Goal: Communication & Community: Answer question/provide support

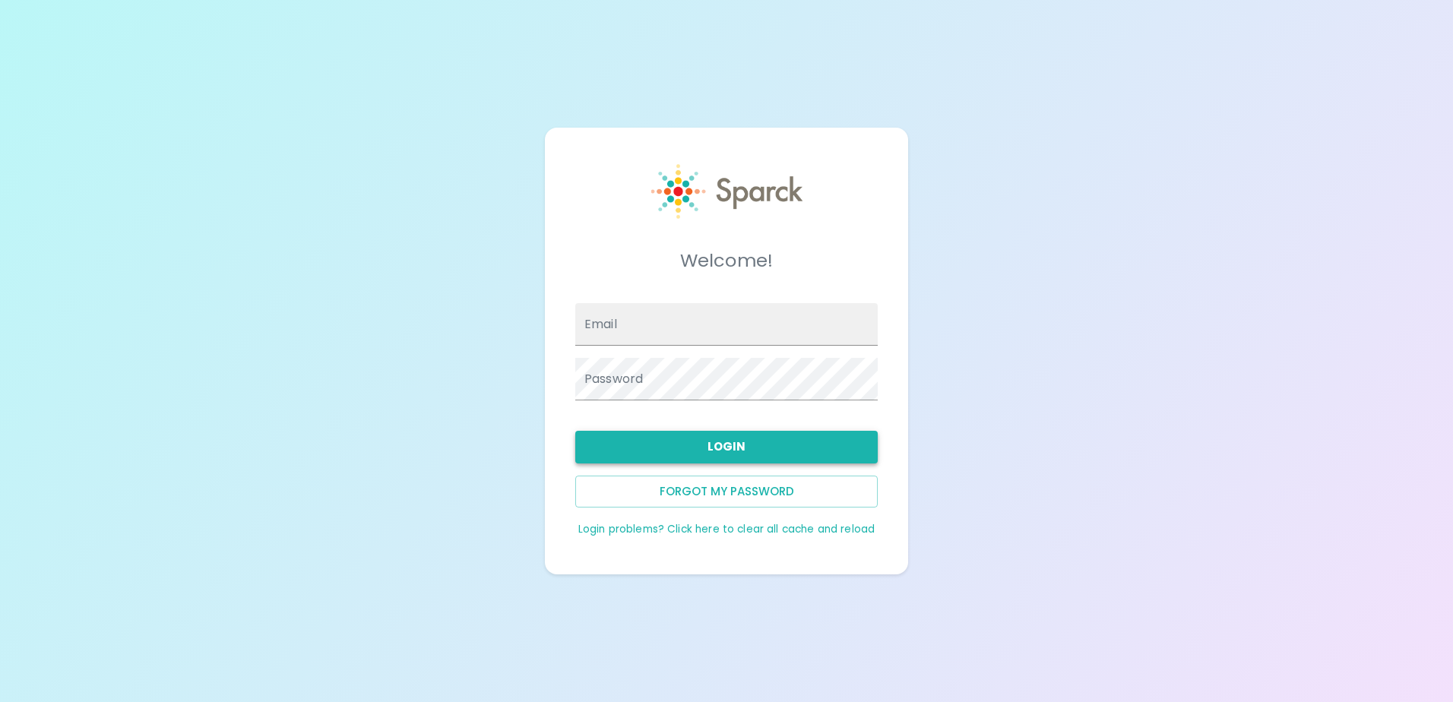
type input "[EMAIL_ADDRESS][DOMAIN_NAME]"
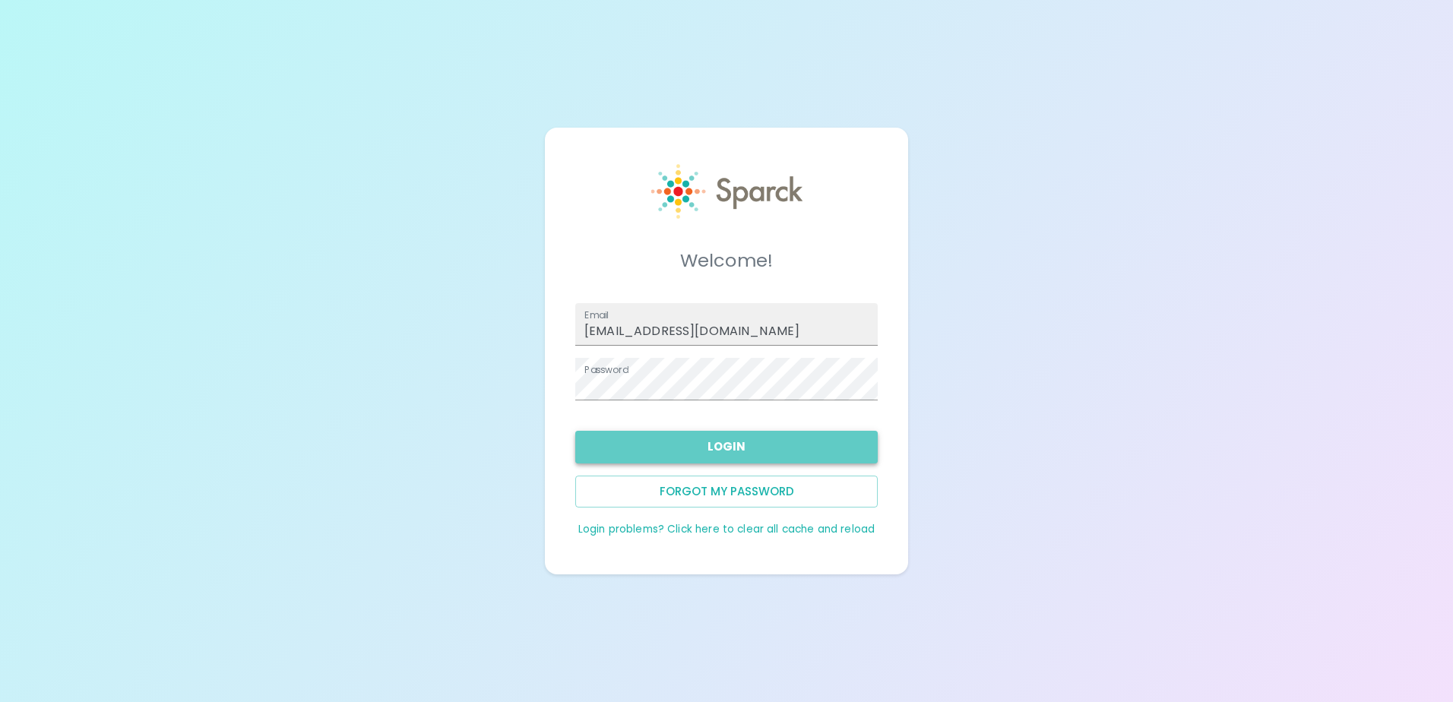
click at [679, 446] on button "Login" at bounding box center [726, 447] width 302 height 32
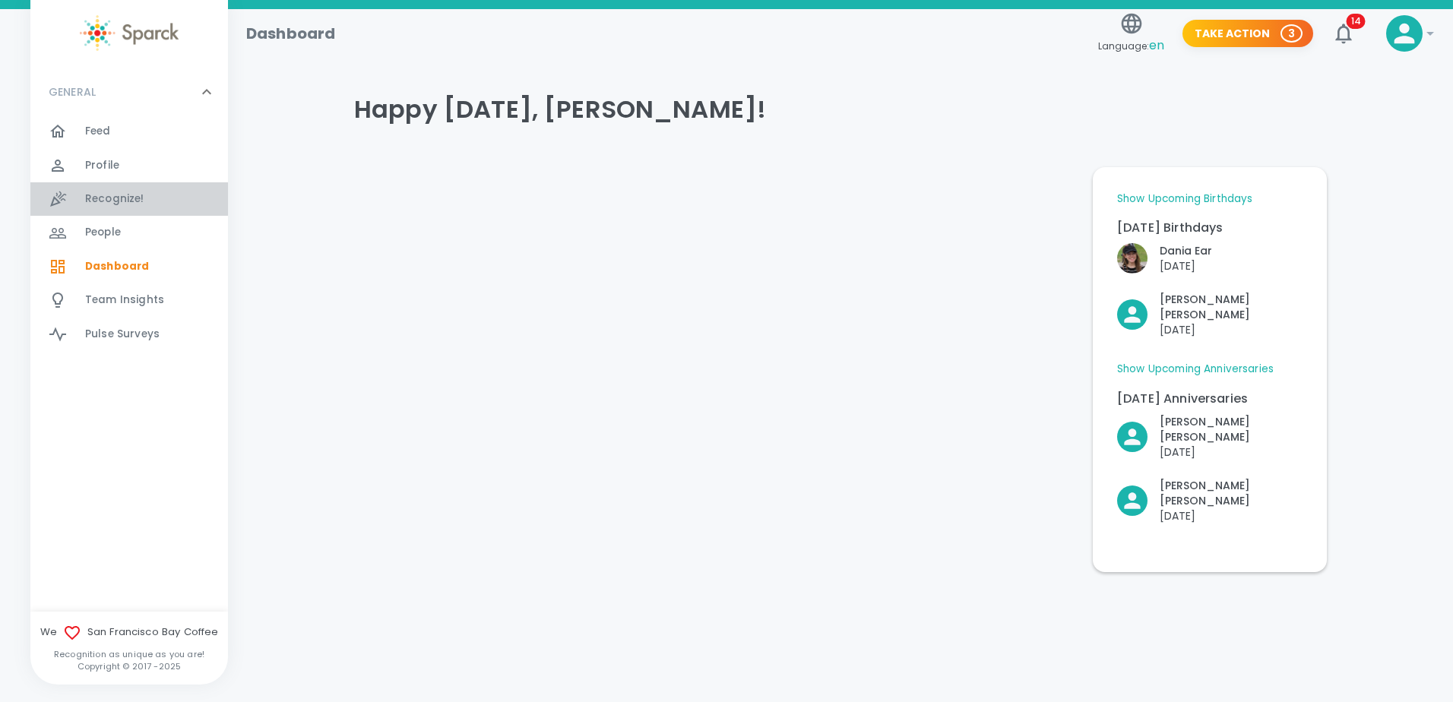
click at [97, 191] on span "Recognize! 0" at bounding box center [114, 198] width 59 height 21
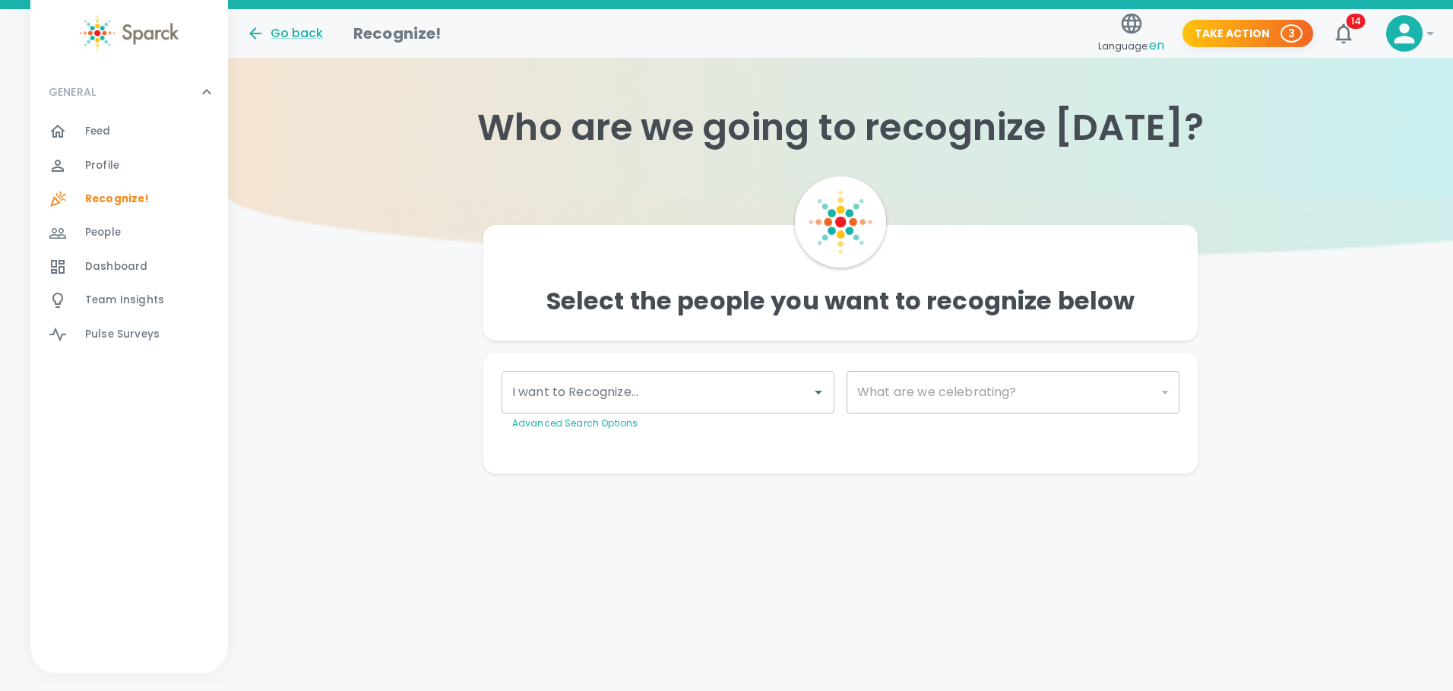
click at [647, 391] on input "I want to Recognize..." at bounding box center [656, 392] width 296 height 29
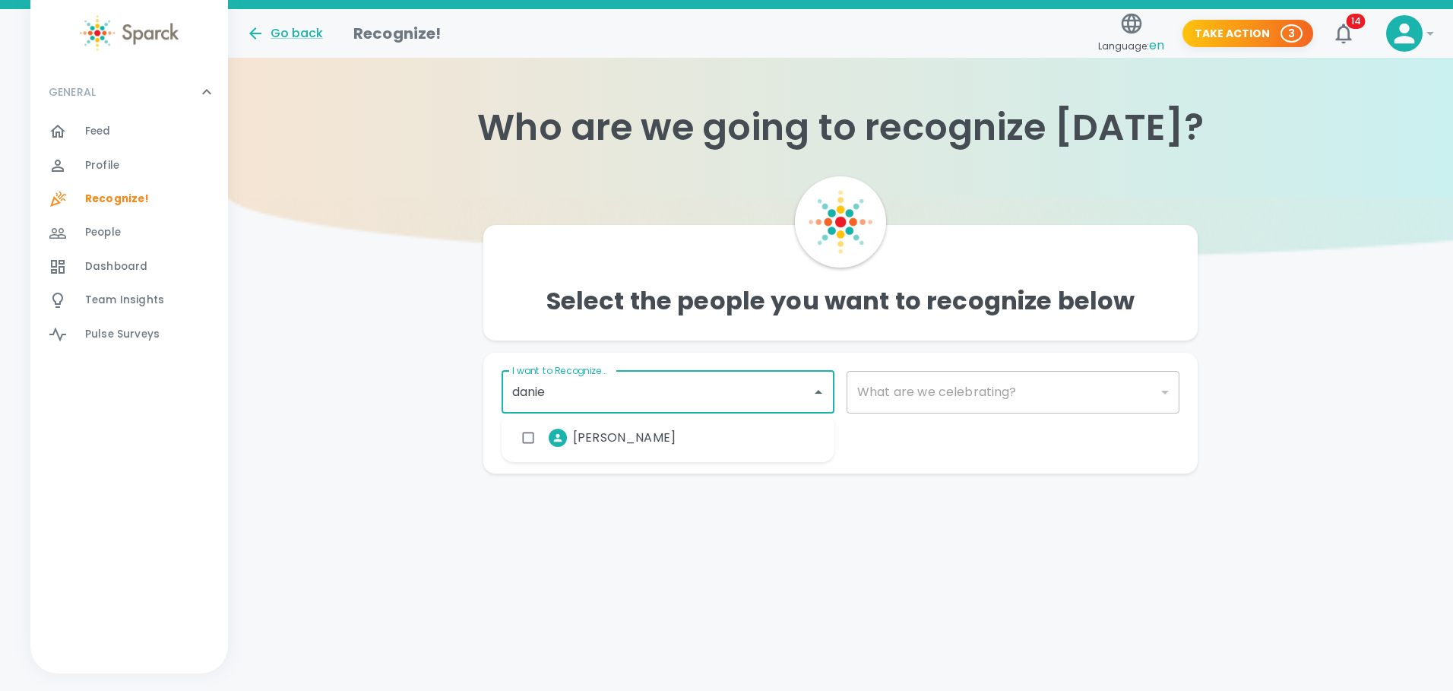
type input "[PERSON_NAME]"
click at [613, 442] on span "[PERSON_NAME]" at bounding box center [624, 438] width 103 height 18
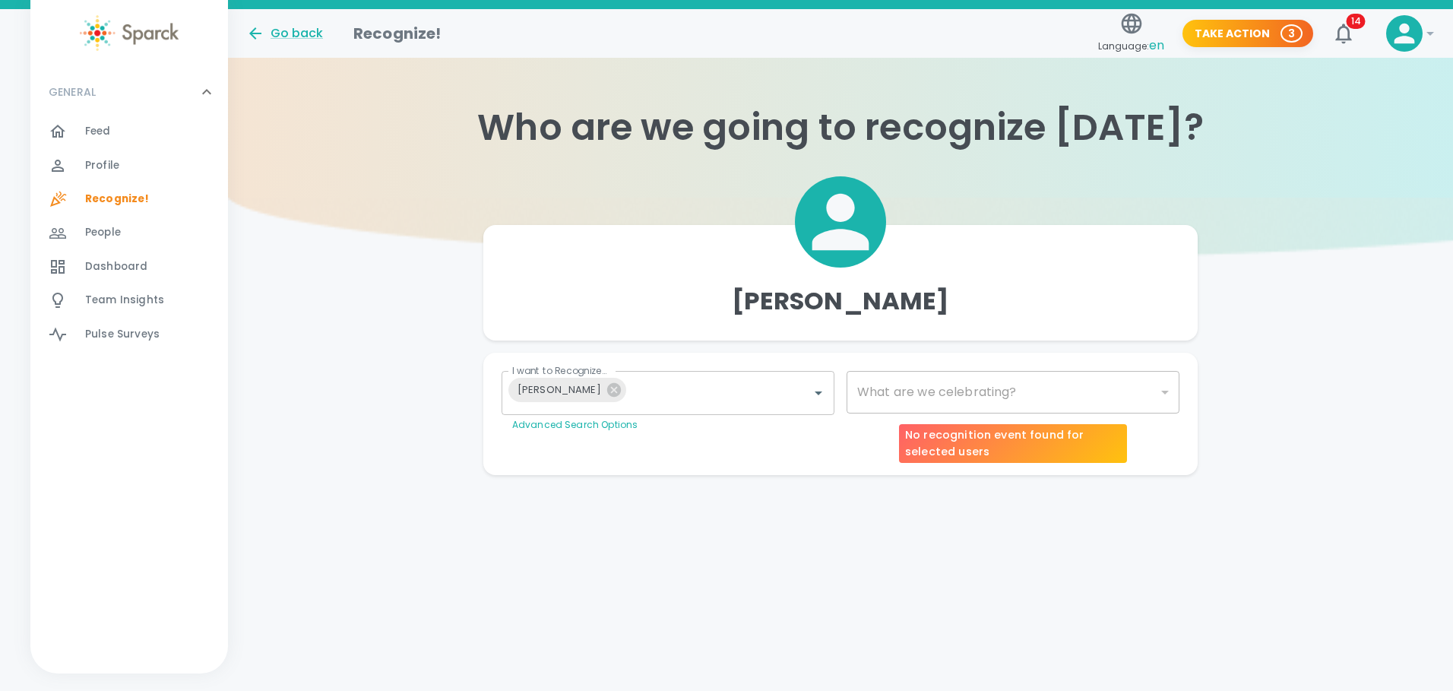
click at [945, 396] on div "​" at bounding box center [1013, 392] width 333 height 43
click at [1166, 397] on body "Skip Navigation Go back Recognize! Language: en Take Action 3 14 ! GENERAL 0 Fe…" at bounding box center [726, 268] width 1453 height 536
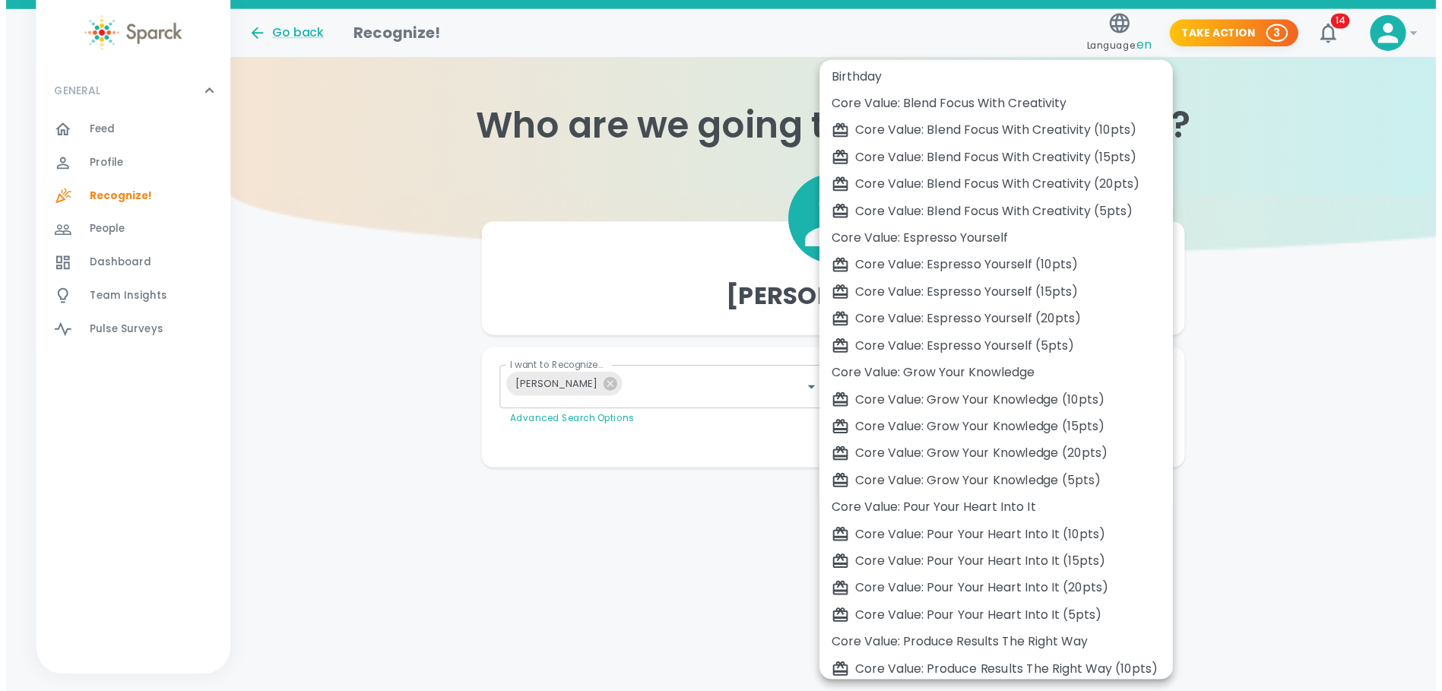
scroll to position [423, 0]
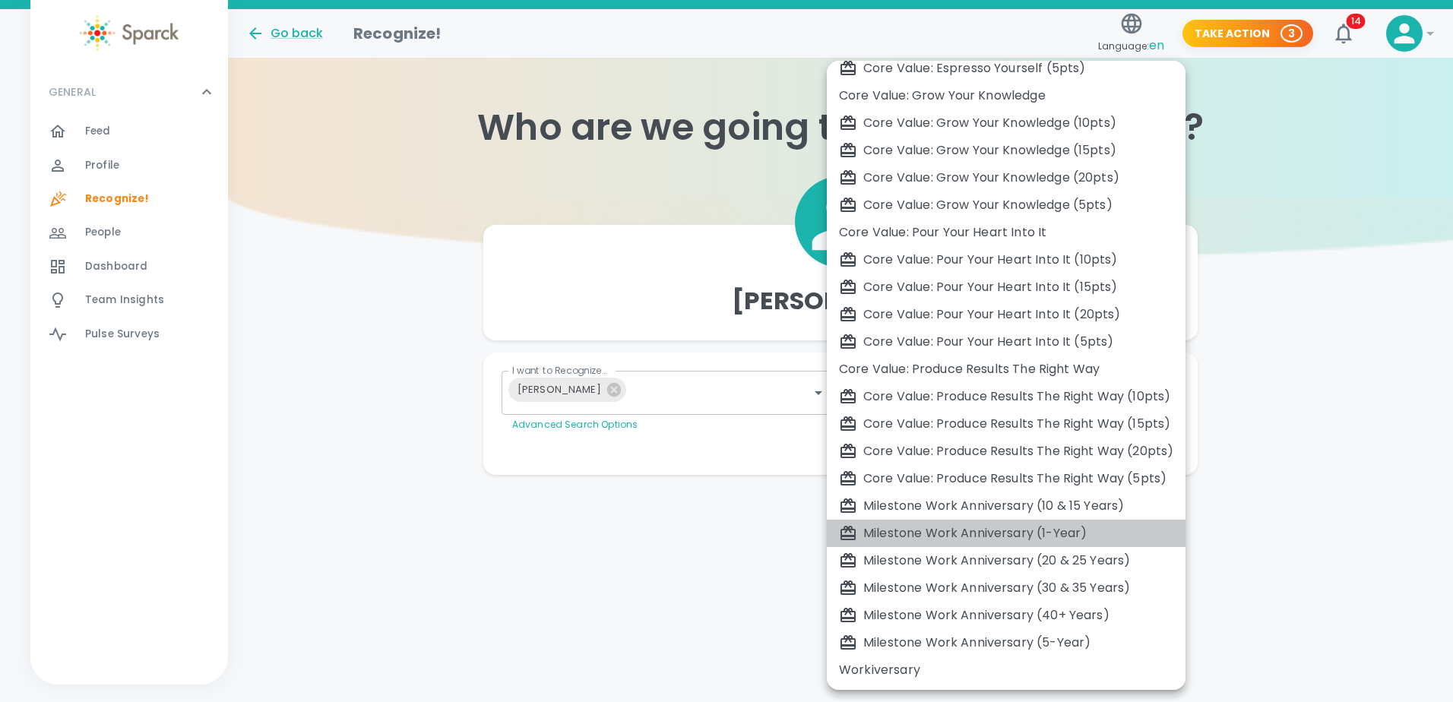
click at [1045, 522] on li "Milestone Work Anniversary (1-Year)" at bounding box center [1006, 533] width 359 height 27
type input "2104"
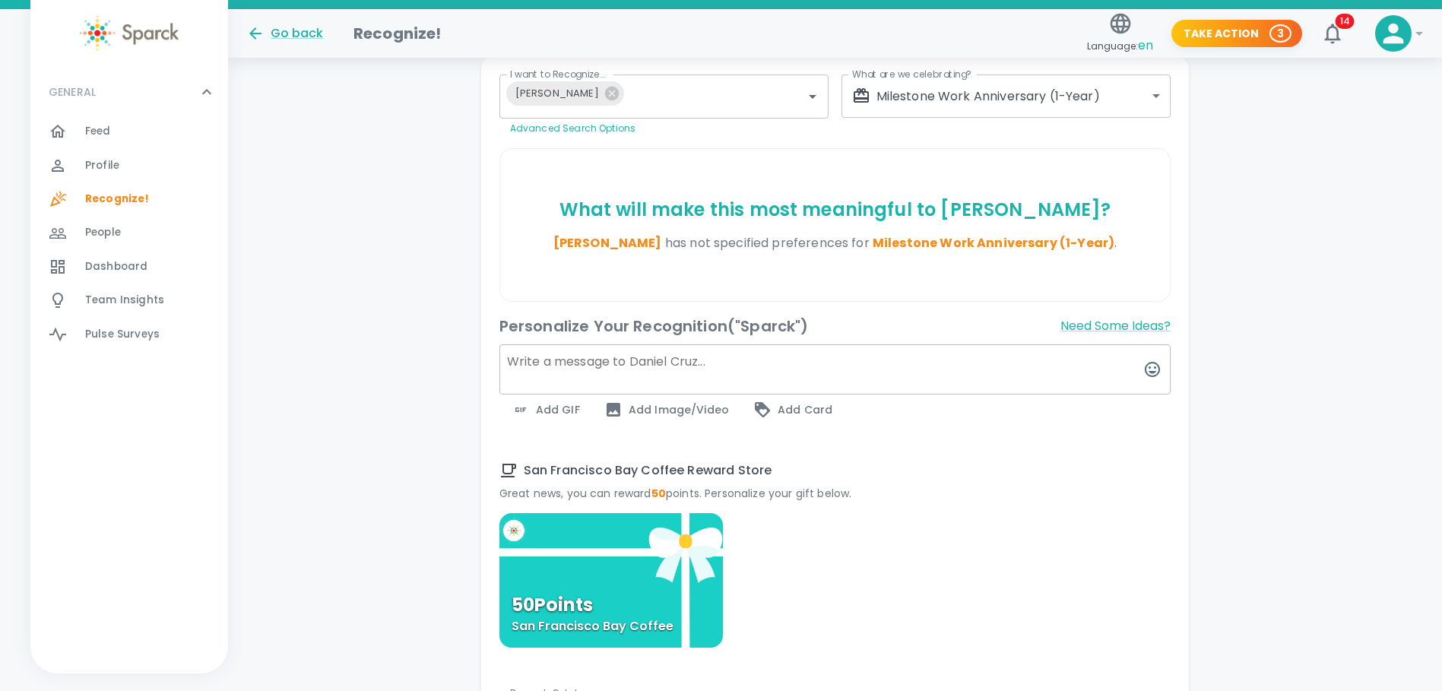
scroll to position [304, 0]
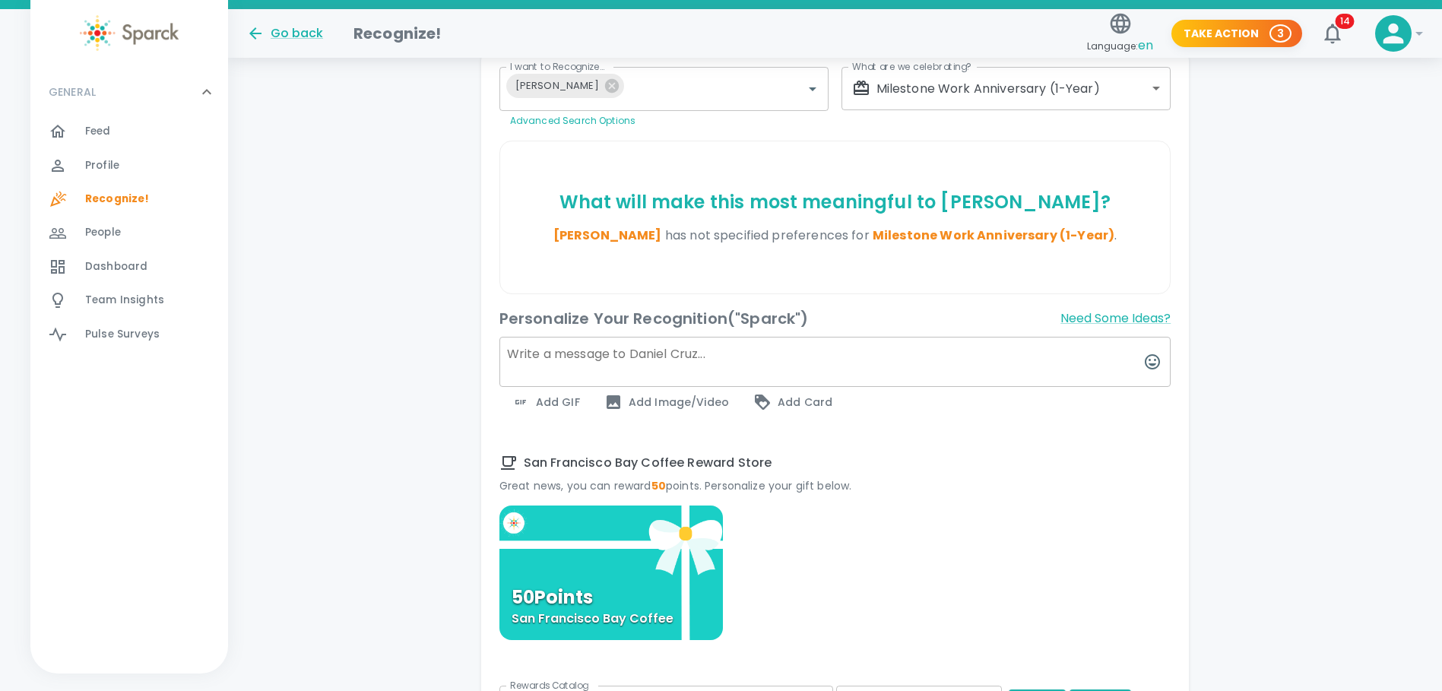
click at [543, 366] on textarea at bounding box center [835, 362] width 672 height 50
paste textarea "Congratulations on your work anniversary."
click at [837, 351] on textarea "Congratulations on your work anniversary." at bounding box center [835, 362] width 672 height 50
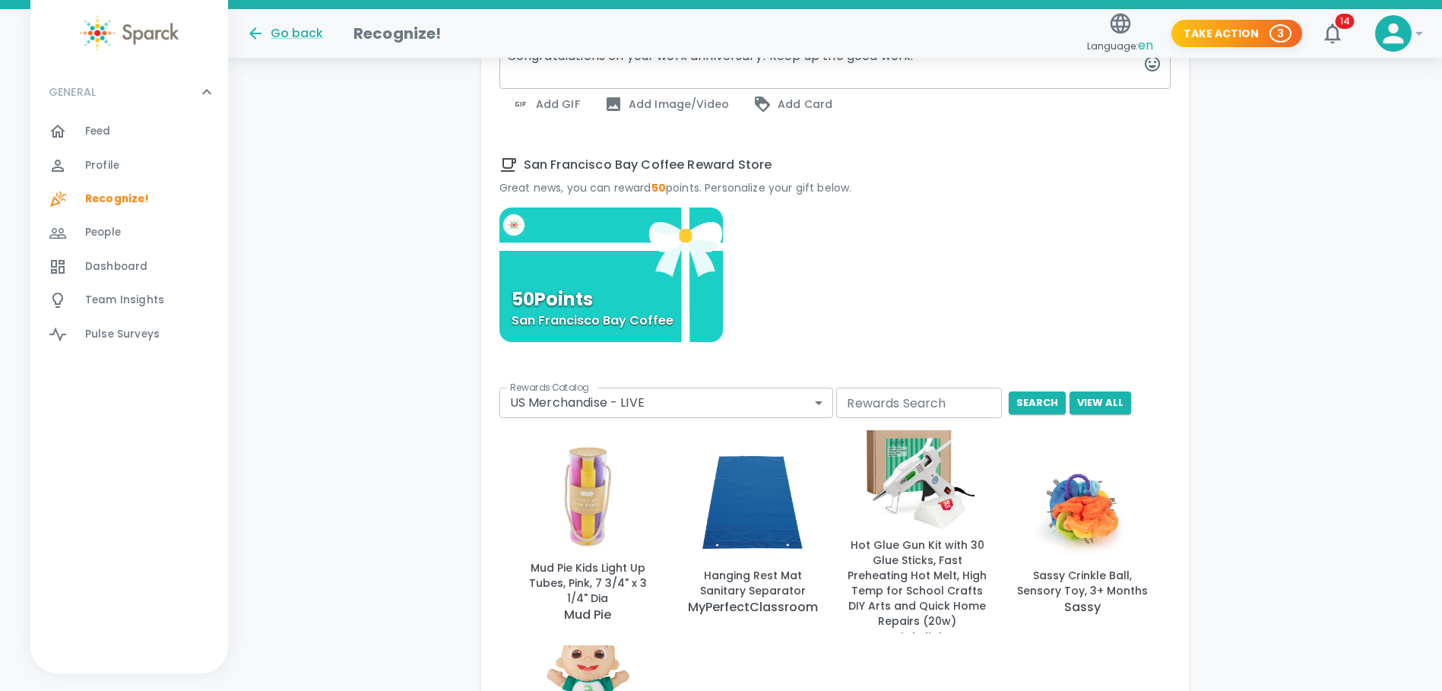
scroll to position [608, 0]
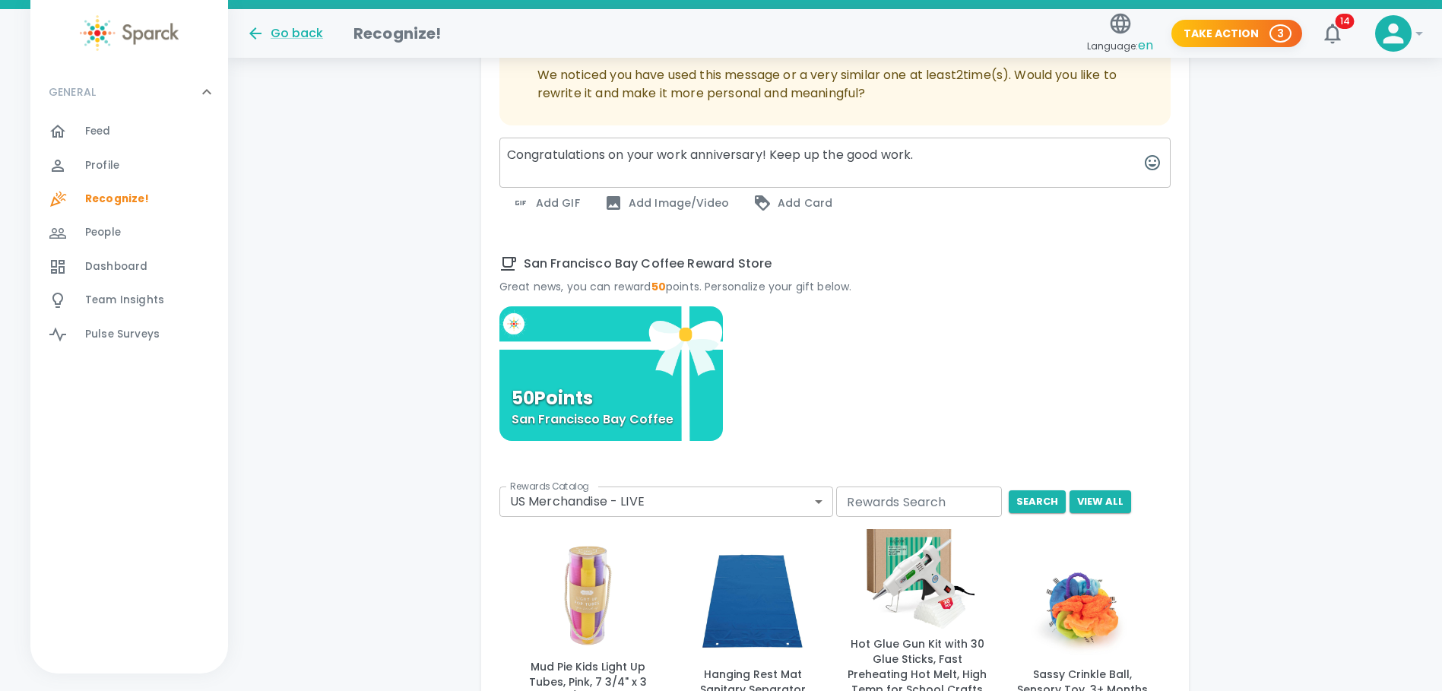
type textarea "Congratulations on your work anniversary! Keep up the good work."
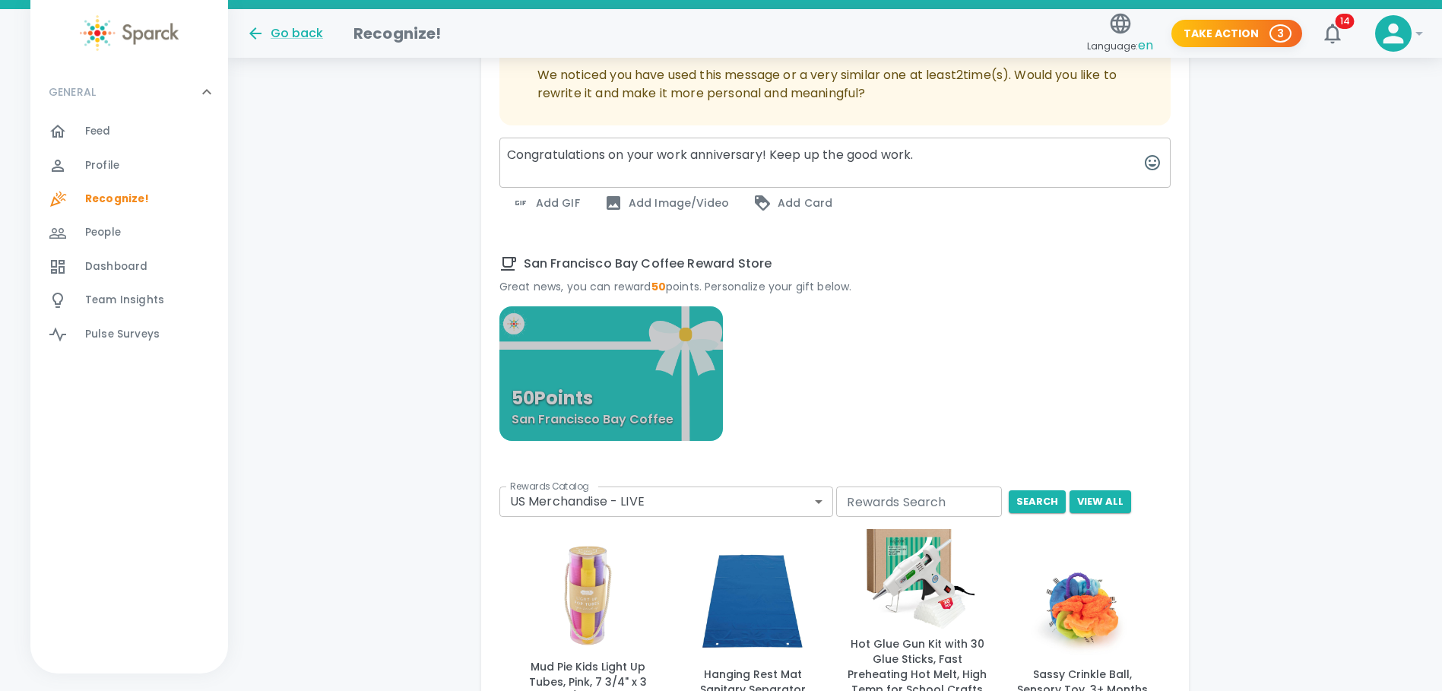
click at [682, 388] on div "50 Points San Francisco Bay Coffee" at bounding box center [611, 373] width 224 height 135
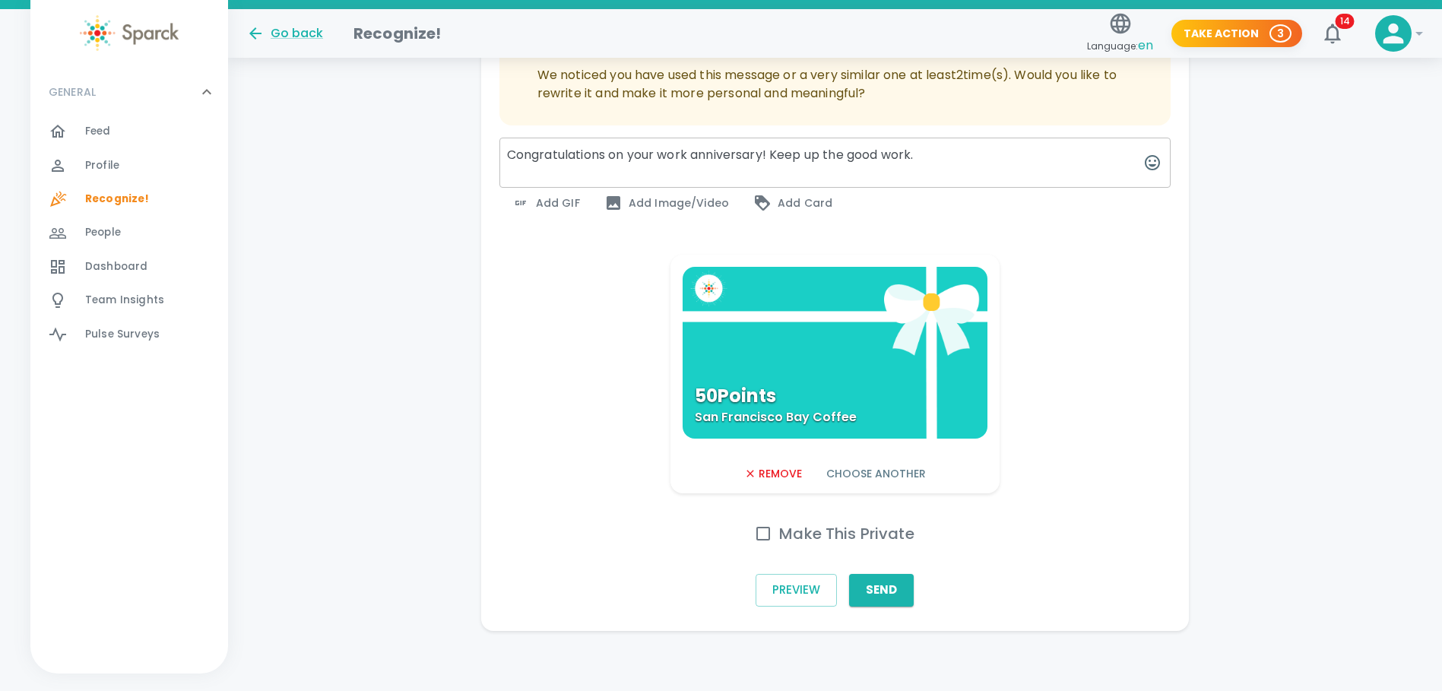
click at [768, 532] on input "Make This Private" at bounding box center [763, 534] width 32 height 32
checkbox input "true"
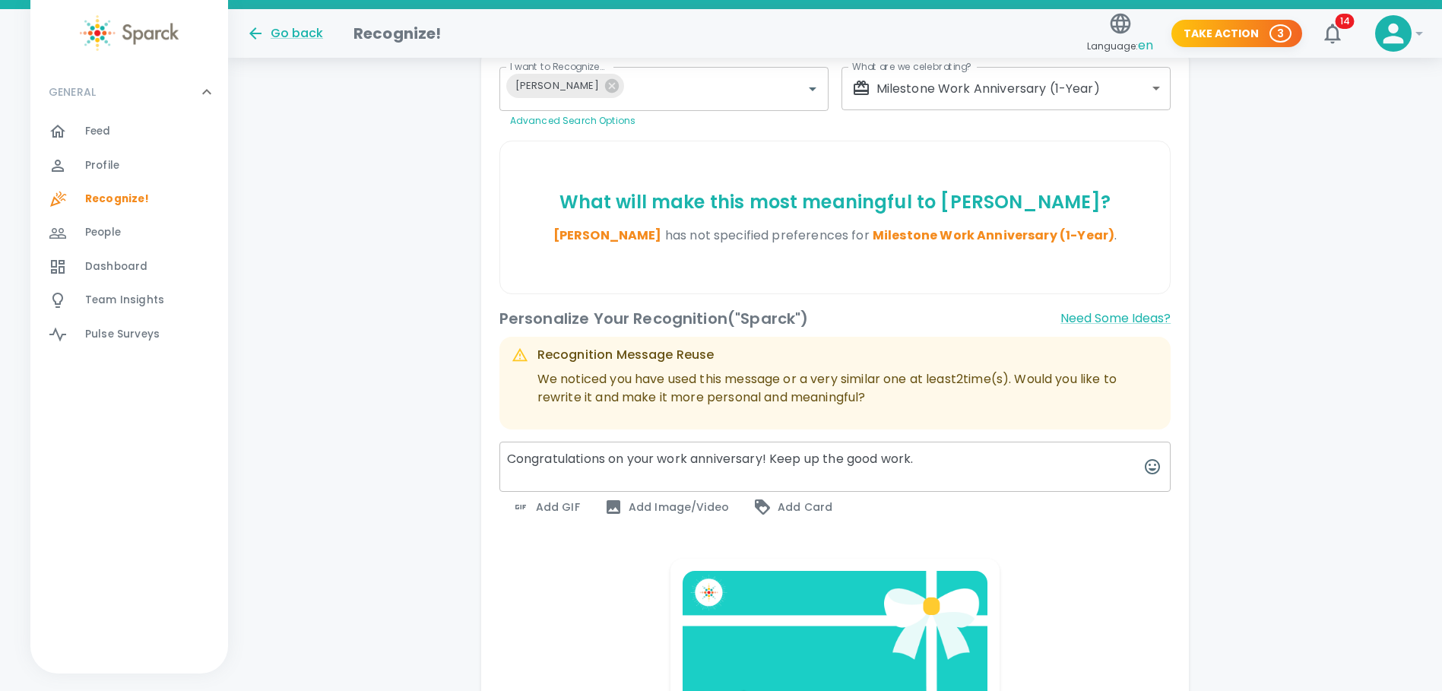
scroll to position [609, 0]
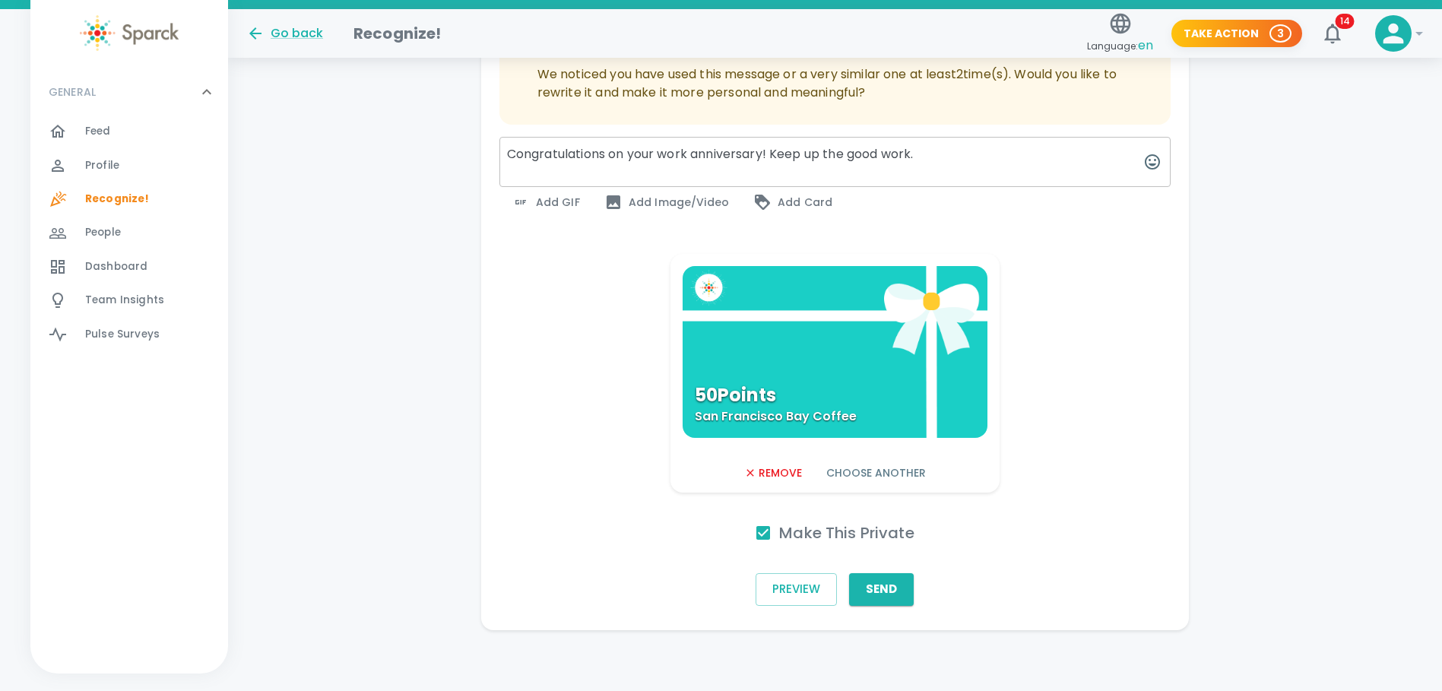
click at [872, 590] on button "Send" at bounding box center [881, 589] width 65 height 32
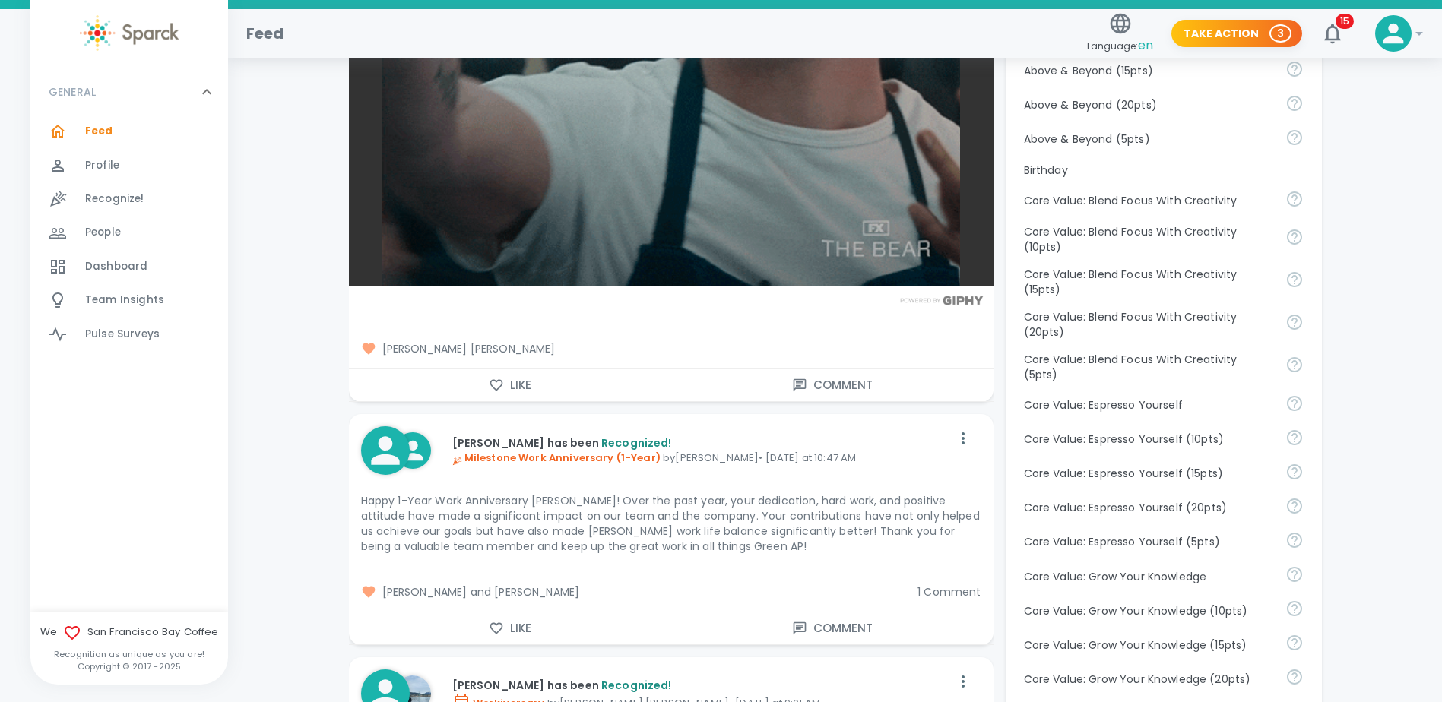
scroll to position [356, 0]
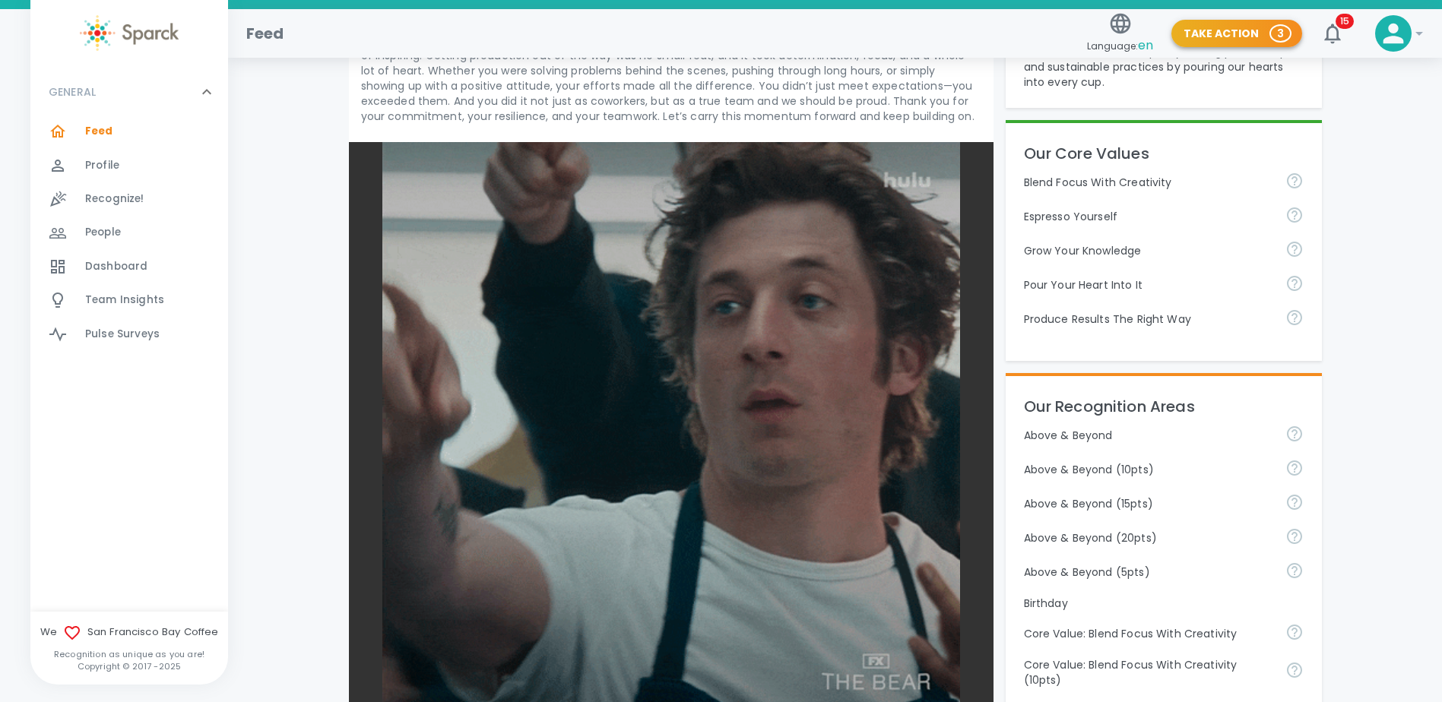
click at [1230, 37] on button "Take Action 3" at bounding box center [1236, 34] width 131 height 28
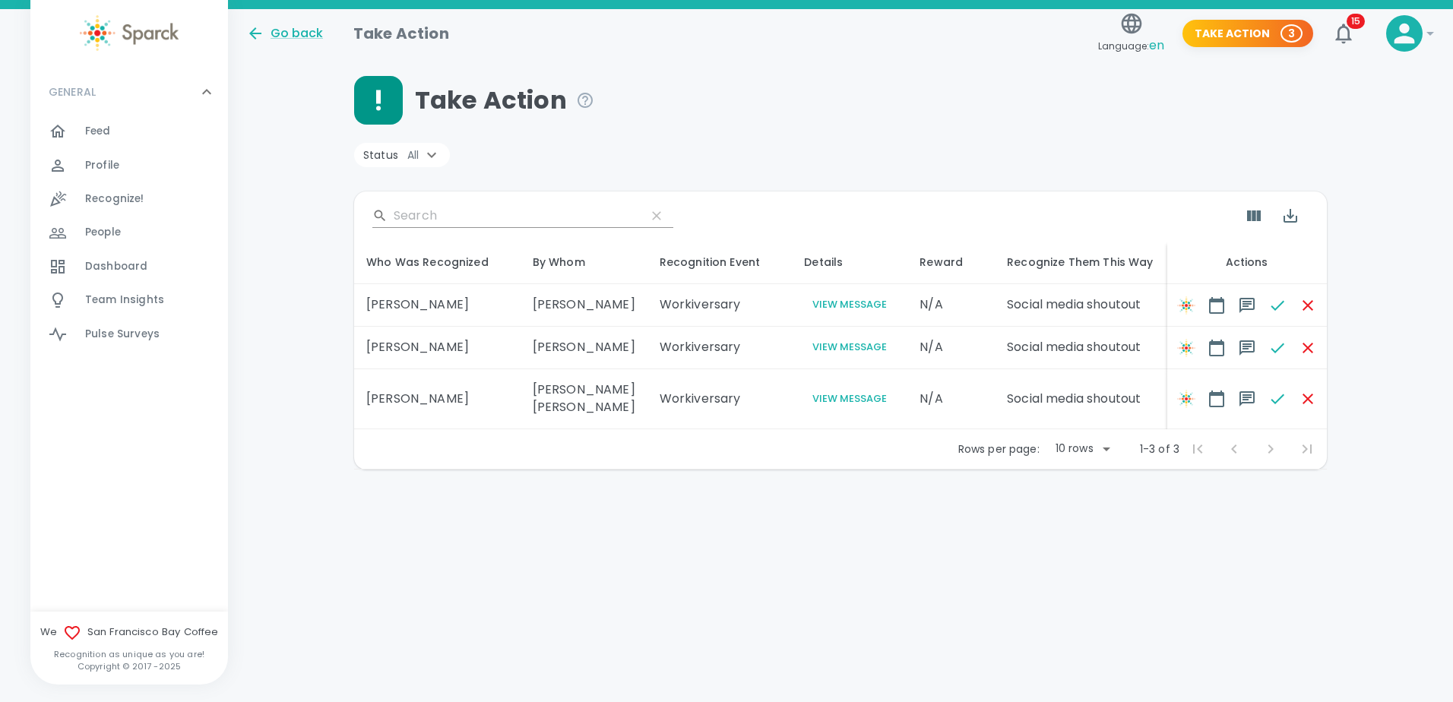
click at [820, 408] on button "View Message" at bounding box center [849, 399] width 91 height 17
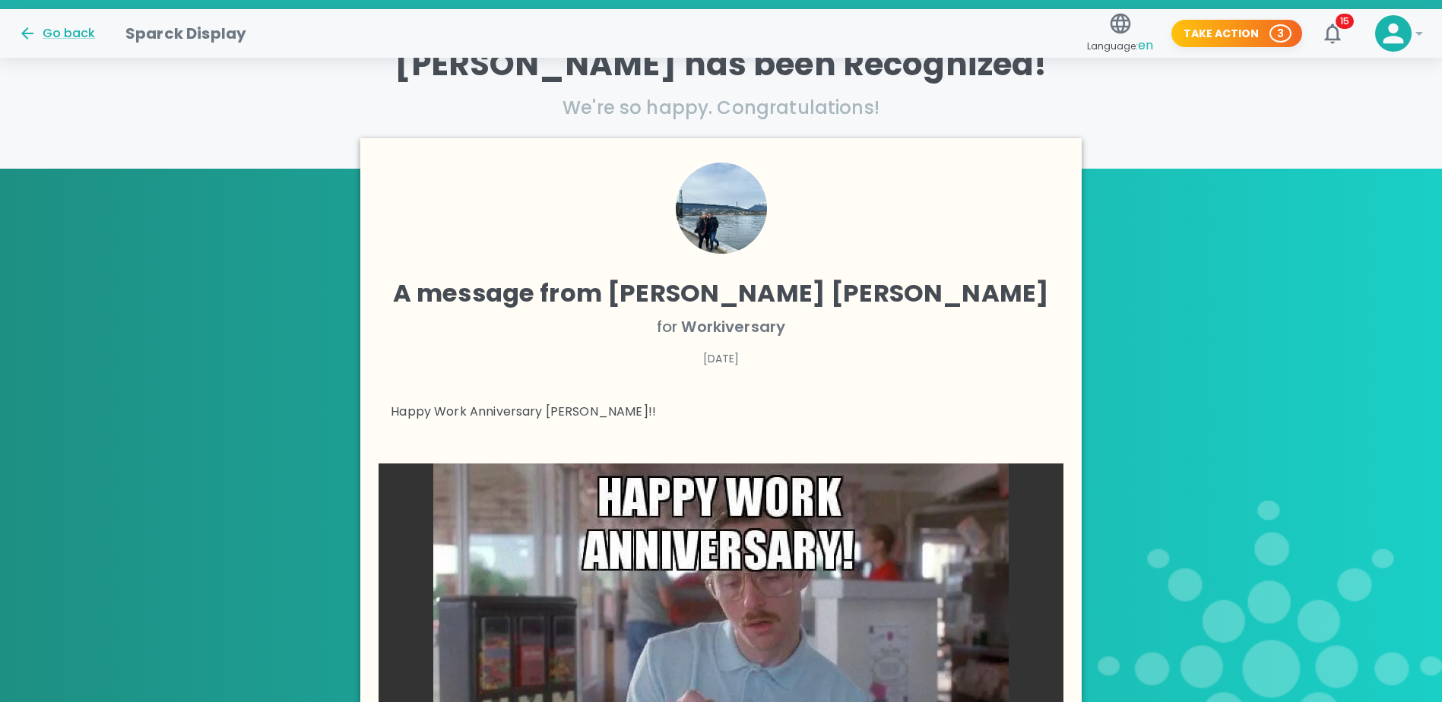
scroll to position [136, 0]
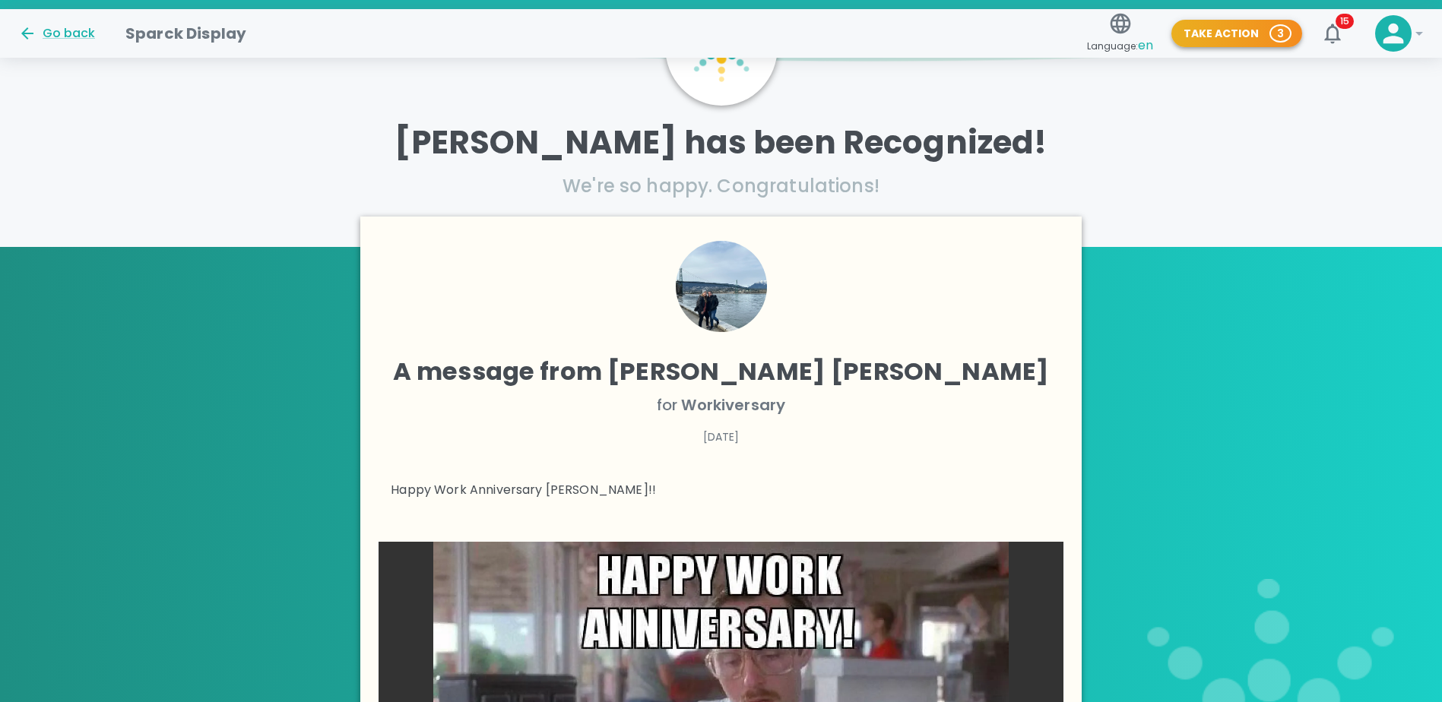
click at [1264, 33] on button "Take Action 3" at bounding box center [1236, 34] width 131 height 28
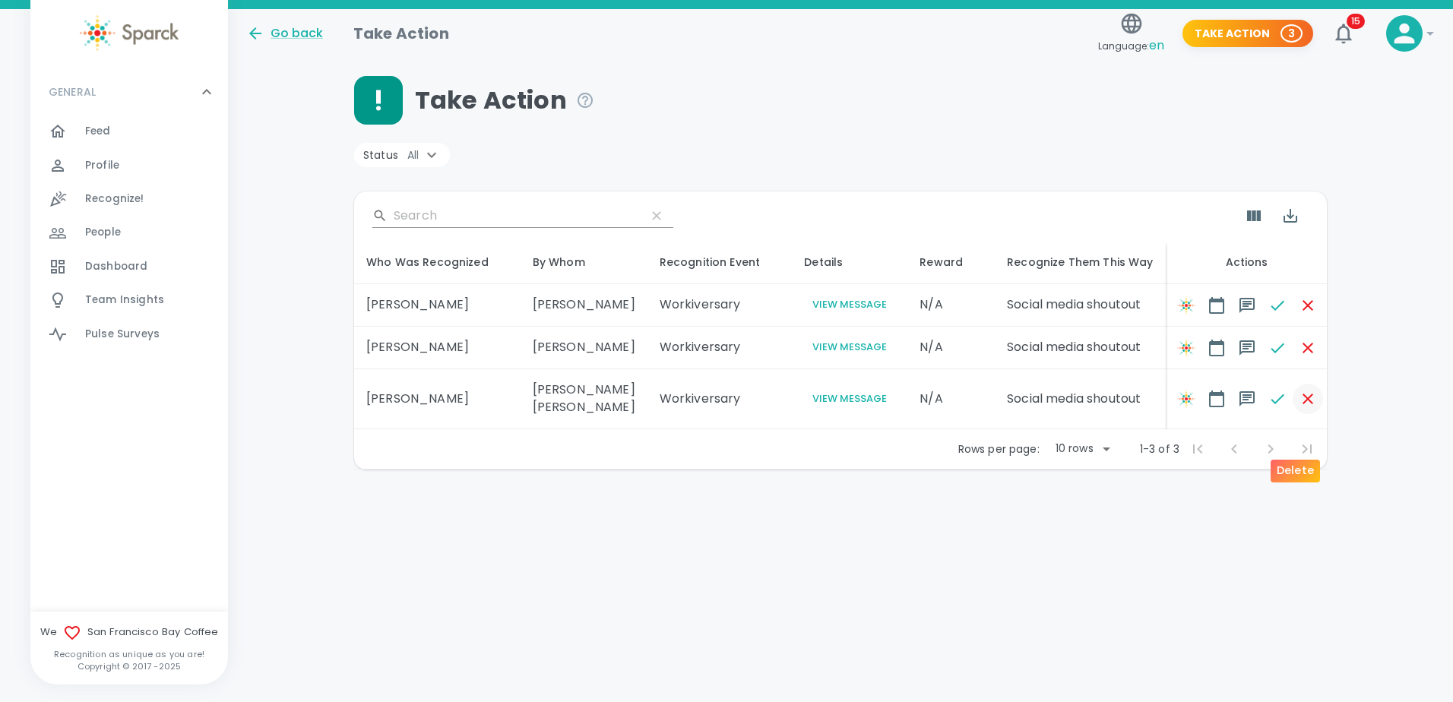
click at [1299, 408] on icon "button" at bounding box center [1308, 399] width 18 height 18
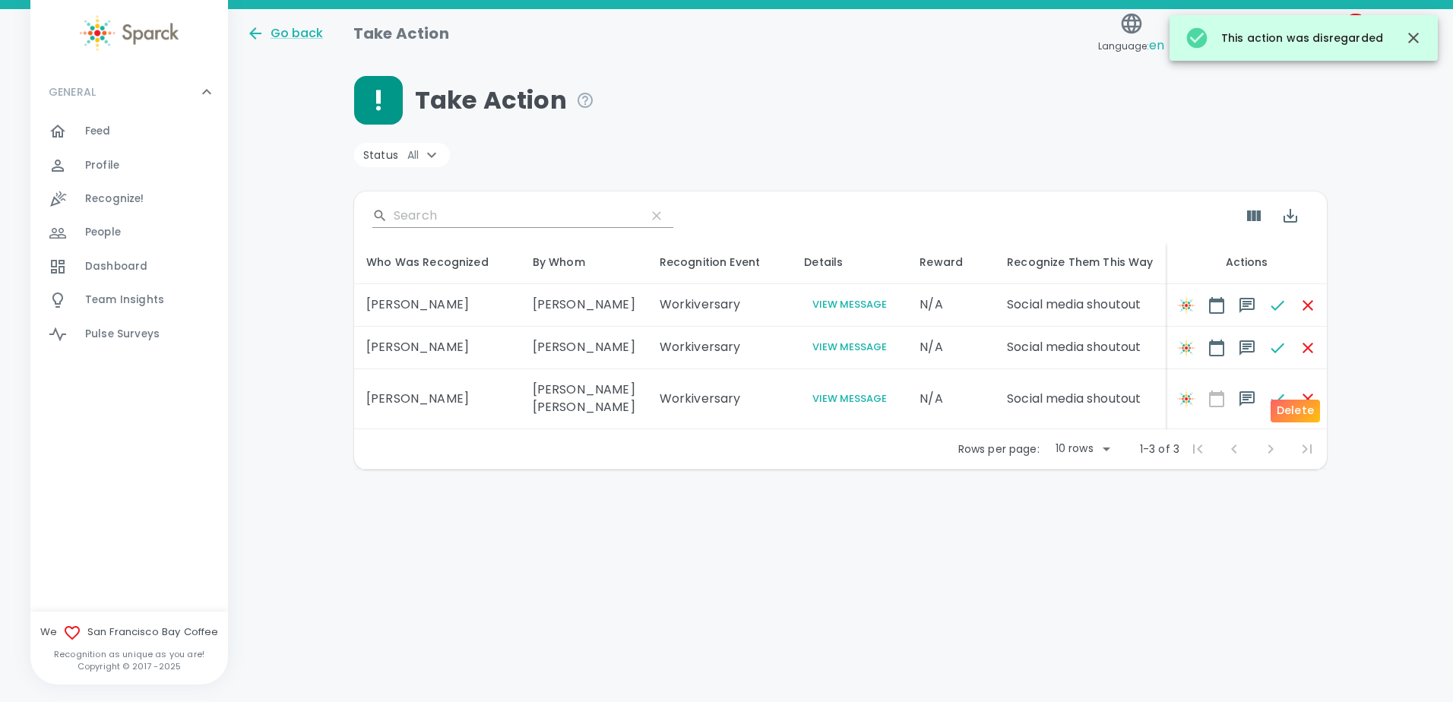
click at [1299, 357] on icon "button" at bounding box center [1308, 348] width 18 height 18
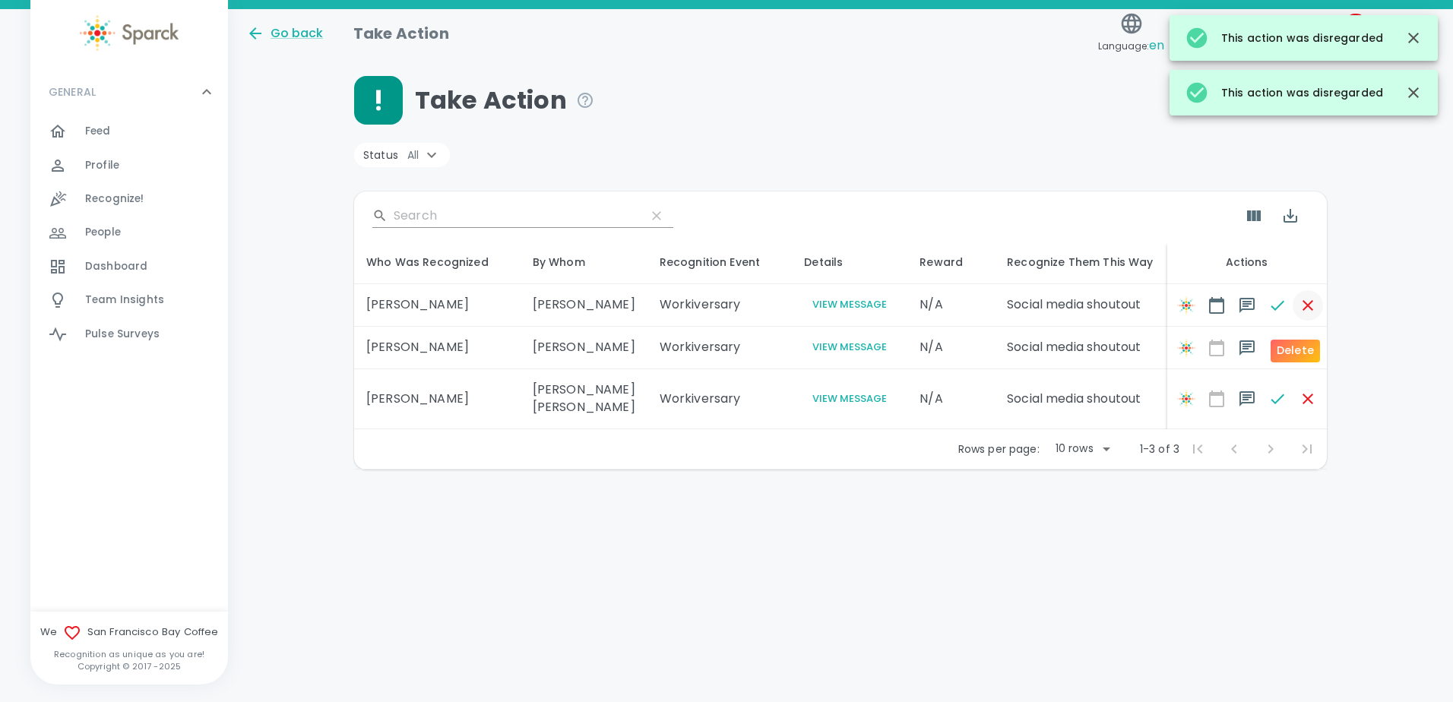
click at [1299, 315] on icon "button" at bounding box center [1308, 305] width 18 height 18
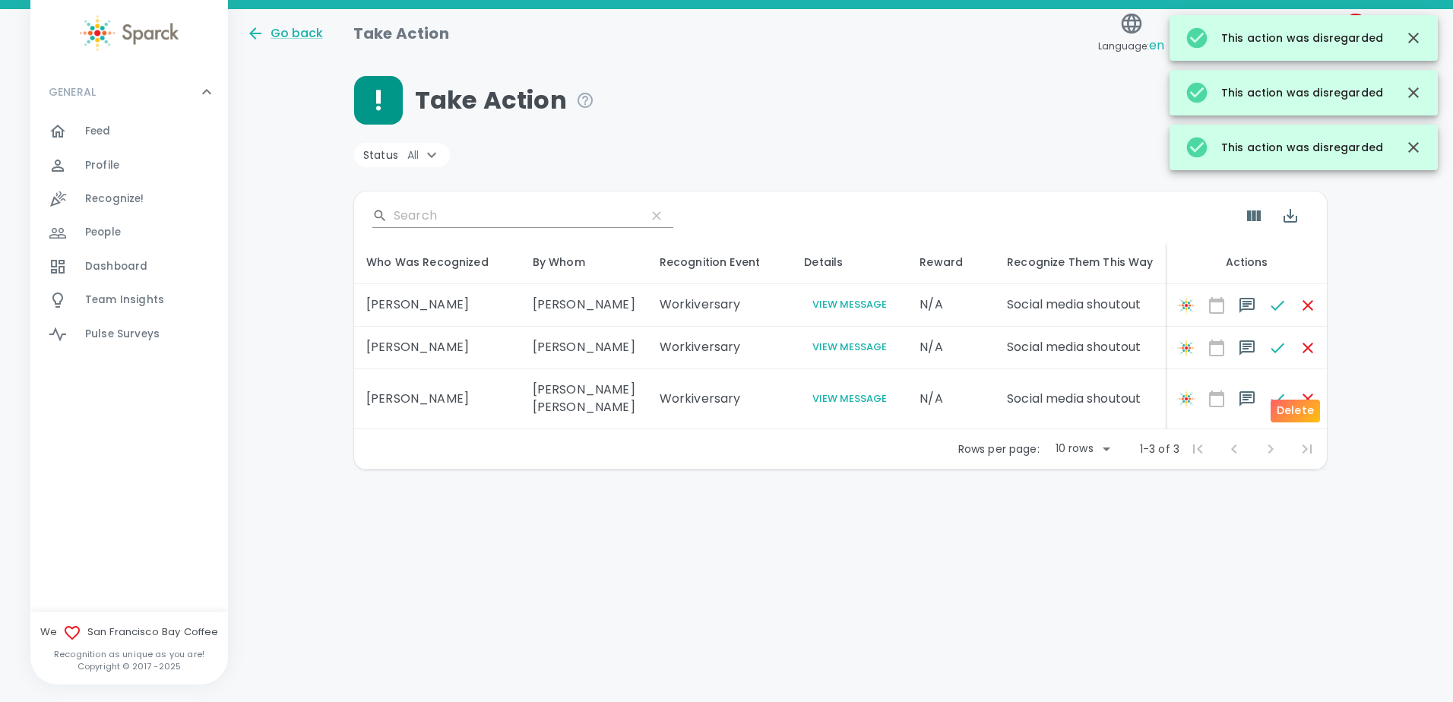
click at [1293, 363] on span at bounding box center [1308, 348] width 30 height 30
click at [1068, 115] on div "Take Action" at bounding box center [840, 100] width 973 height 49
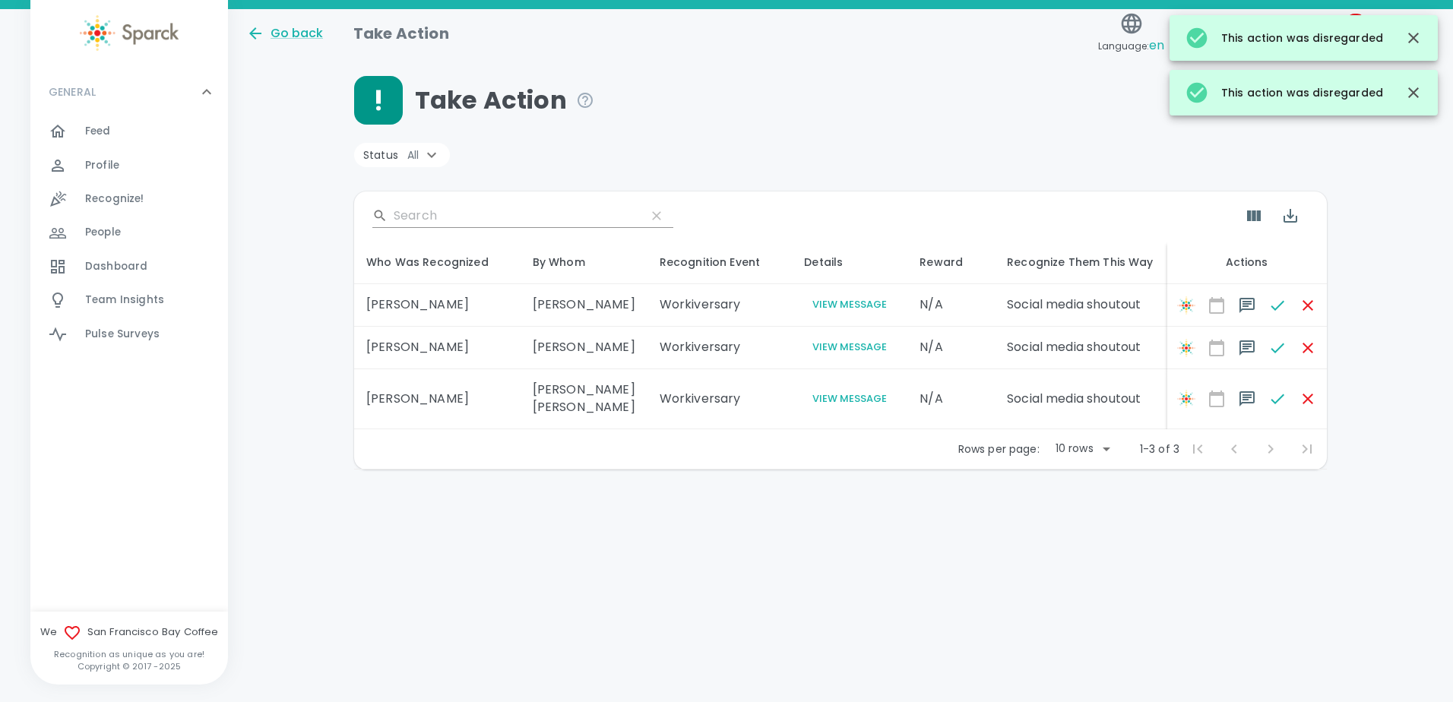
click at [1421, 213] on div "Take Action Status All ​ Who Was Recognized By Whom Recognition Event Details R…" at bounding box center [840, 273] width 1189 height 394
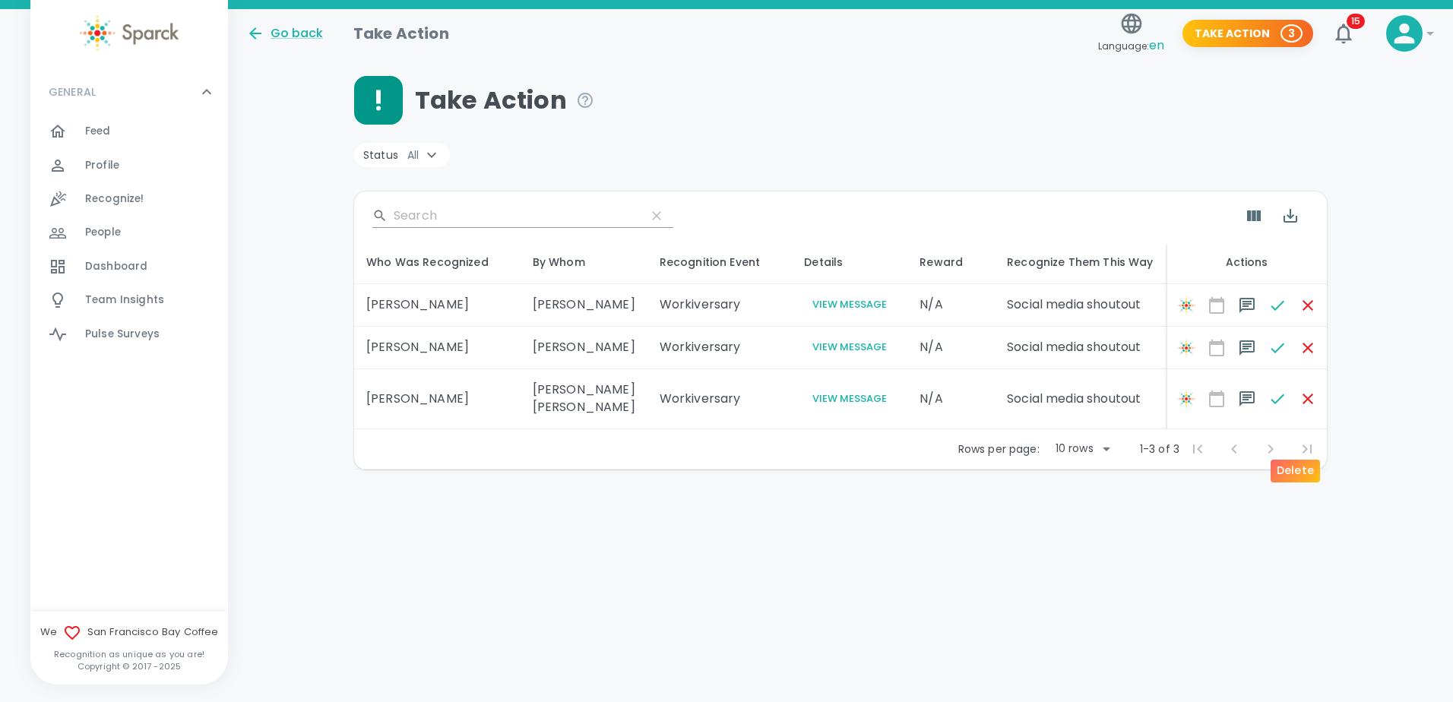
click at [1296, 414] on span at bounding box center [1308, 399] width 30 height 30
click at [1277, 414] on span at bounding box center [1277, 399] width 30 height 30
click at [1293, 414] on span at bounding box center [1308, 399] width 30 height 30
click at [1337, 241] on div "Take Action Status All ​ Who Was Recognized By Whom Recognition Event Details R…" at bounding box center [840, 273] width 1189 height 394
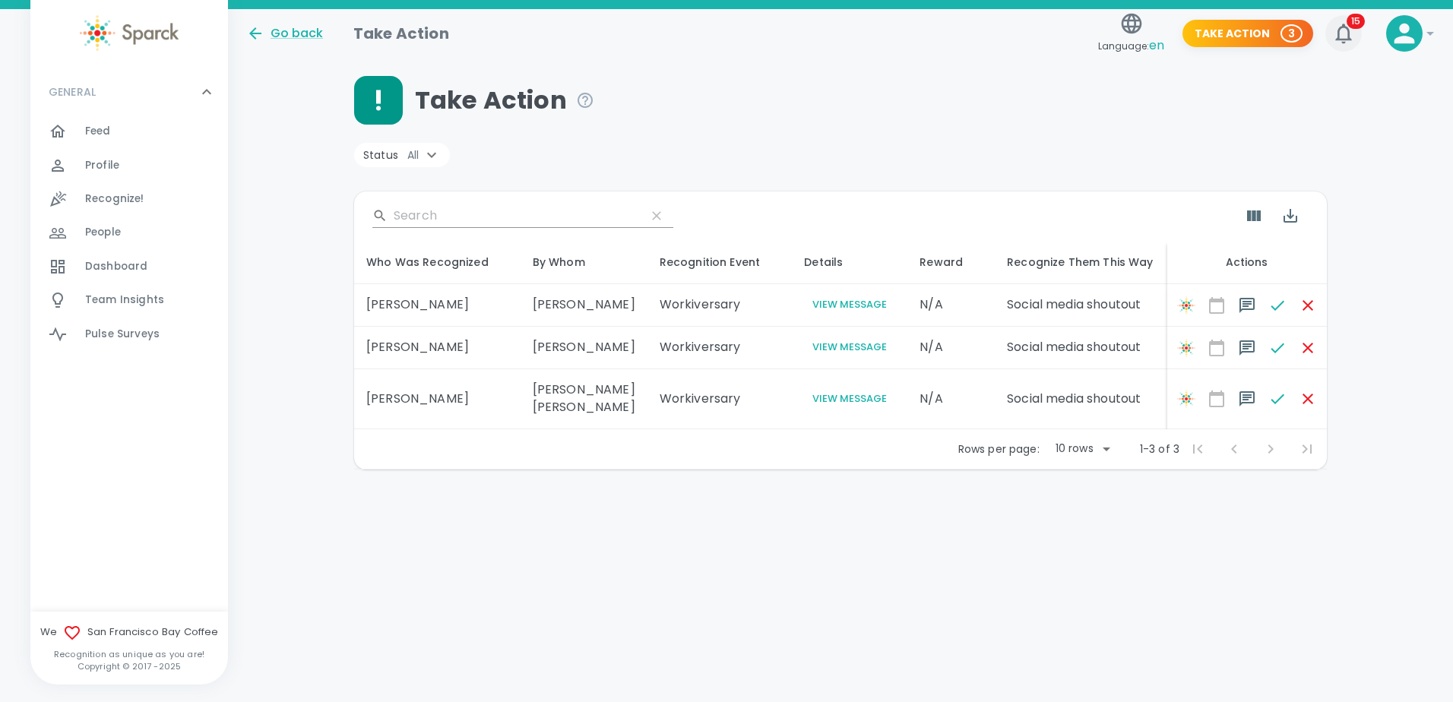
click at [1334, 22] on icon "button" at bounding box center [1343, 33] width 24 height 24
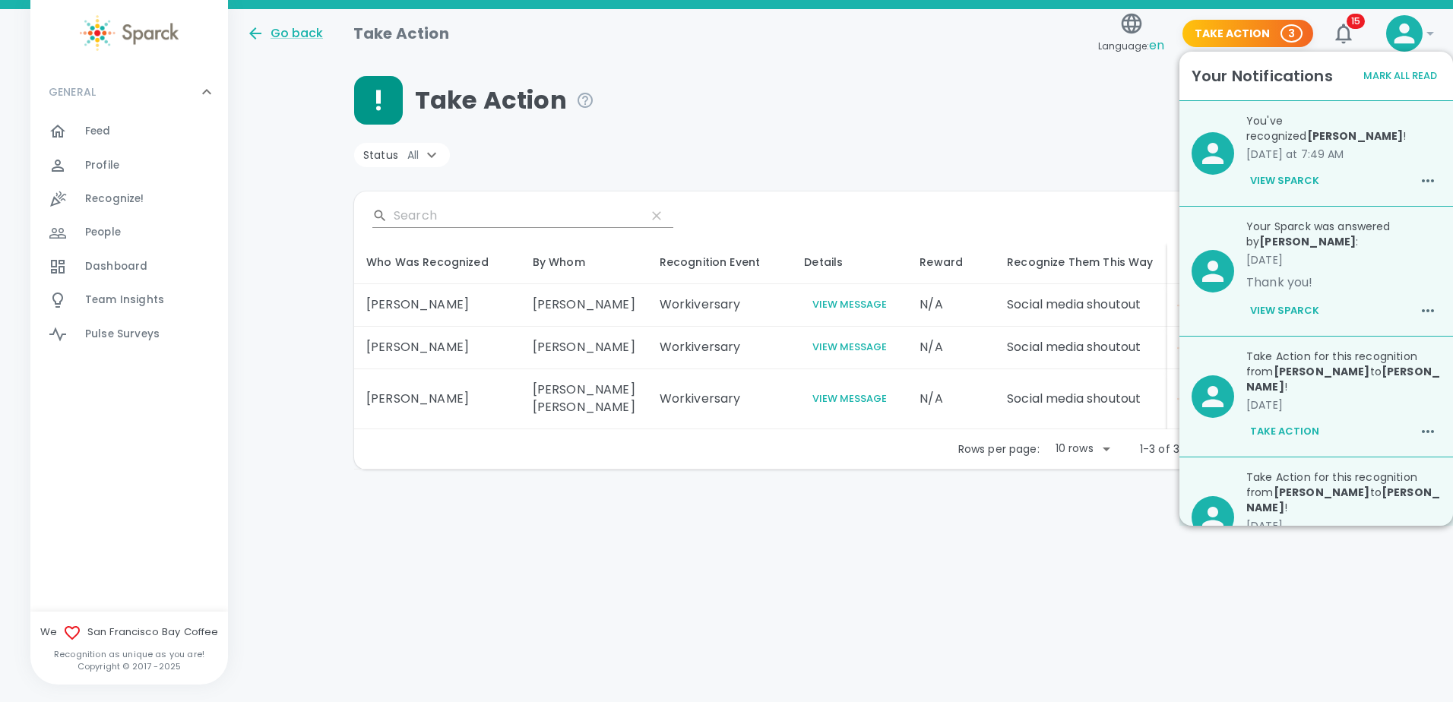
click at [1253, 363] on p "Take Action for this recognition from [PERSON_NAME] to [PERSON_NAME] !" at bounding box center [1343, 372] width 195 height 46
click at [1284, 419] on button "Take Action" at bounding box center [1284, 432] width 77 height 26
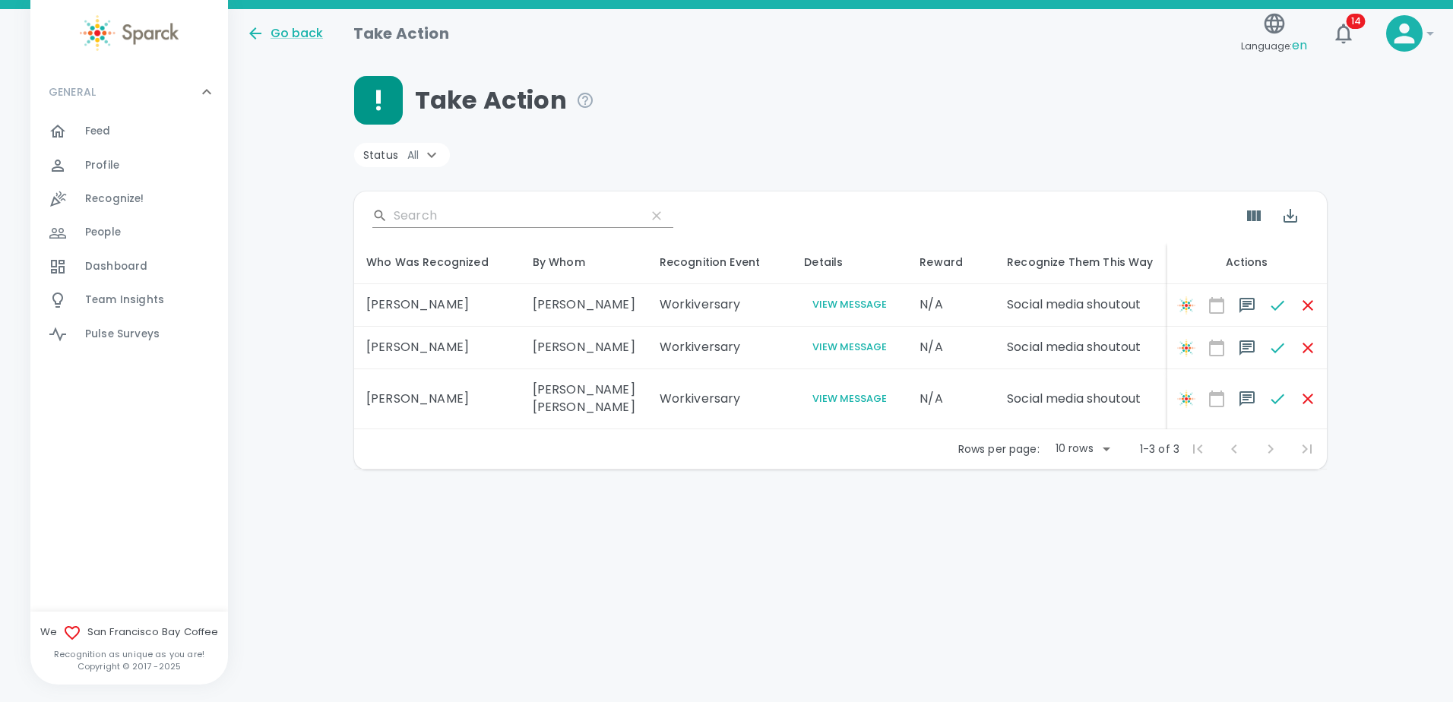
click at [437, 159] on icon at bounding box center [432, 155] width 18 height 18
click at [675, 157] on div at bounding box center [726, 351] width 1453 height 702
drag, startPoint x: 567, startPoint y: 600, endPoint x: 751, endPoint y: 680, distance: 200.5
click at [567, 549] on html "Skip Navigation Go back Take Action Language: en 14 ! GENERAL 0 Feed 0 Profile …" at bounding box center [726, 274] width 1453 height 549
